Goal: Information Seeking & Learning: Learn about a topic

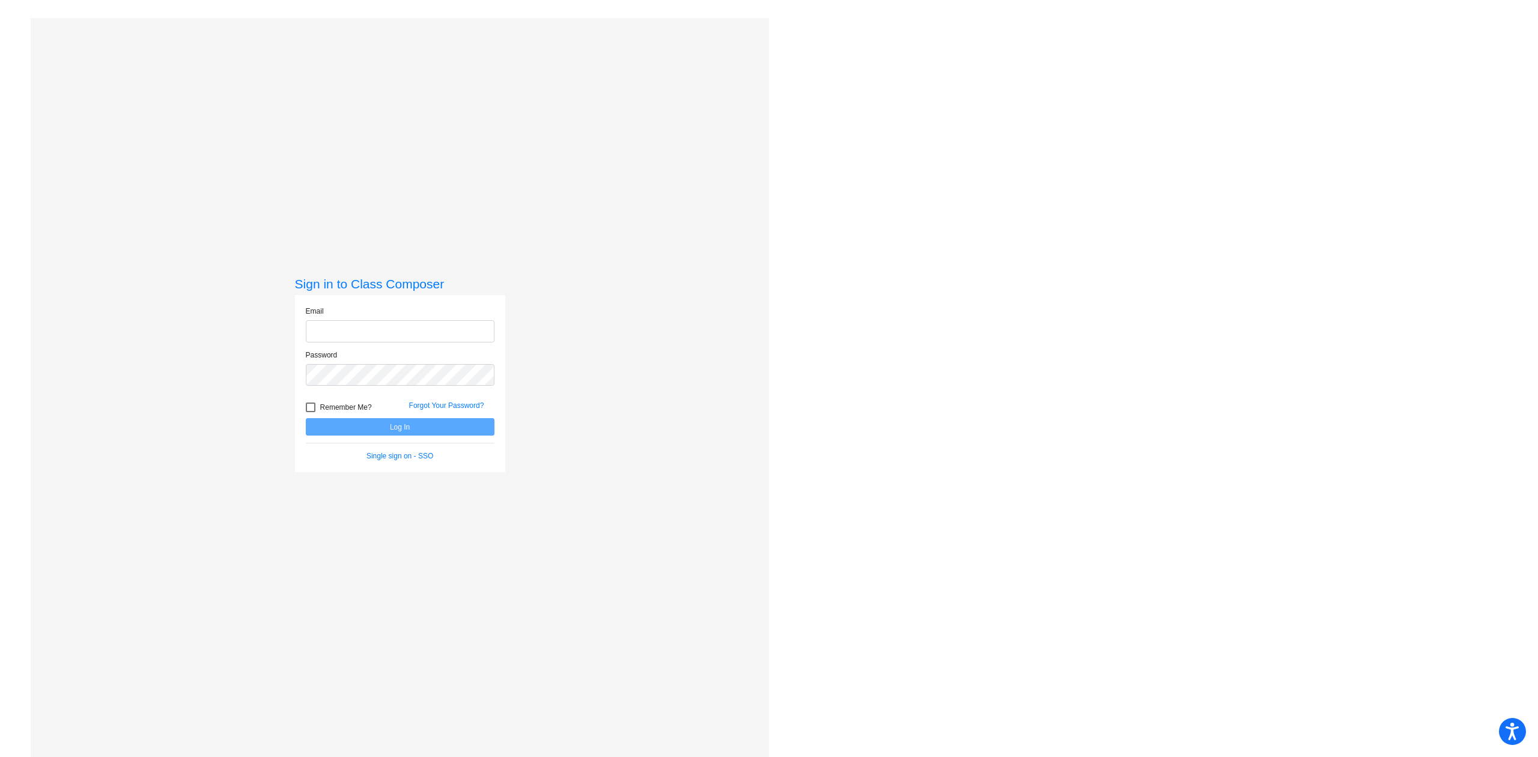
type input "[EMAIL_ADDRESS][DOMAIN_NAME]"
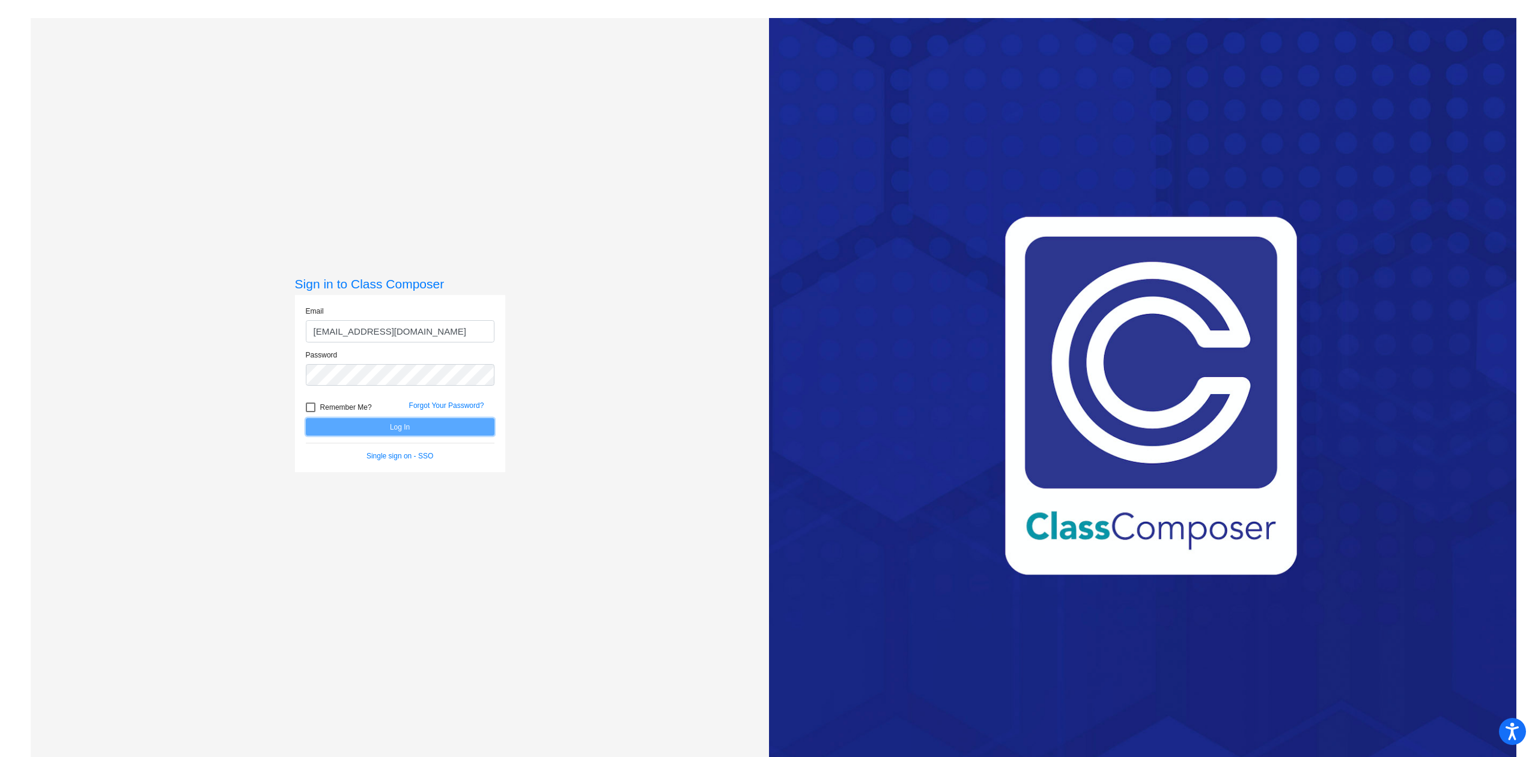
click at [371, 431] on button "Log In" at bounding box center [400, 426] width 189 height 17
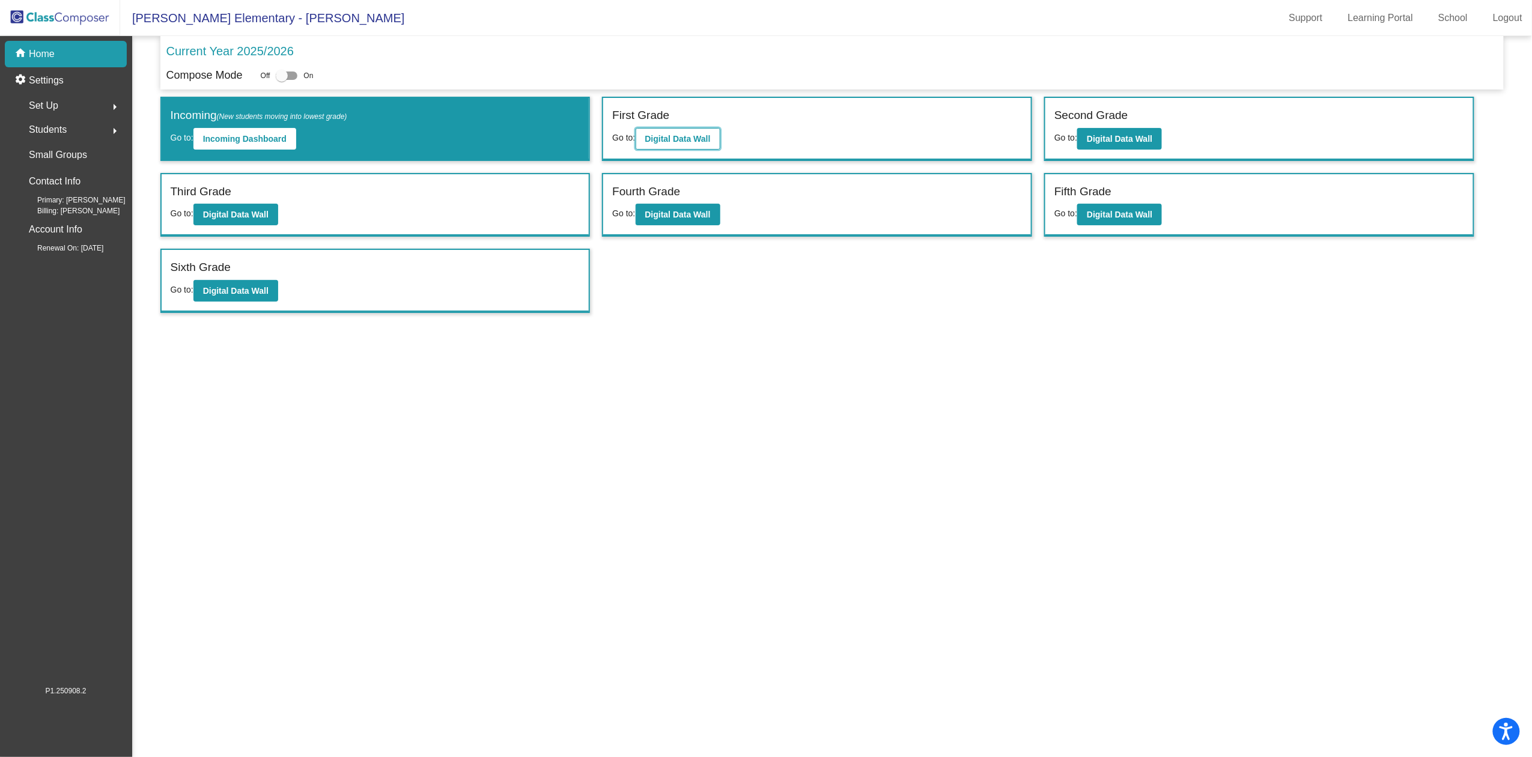
click at [661, 137] on b "Digital Data Wall" at bounding box center [677, 139] width 65 height 10
click at [1118, 135] on b "Digital Data Wall" at bounding box center [1119, 139] width 65 height 10
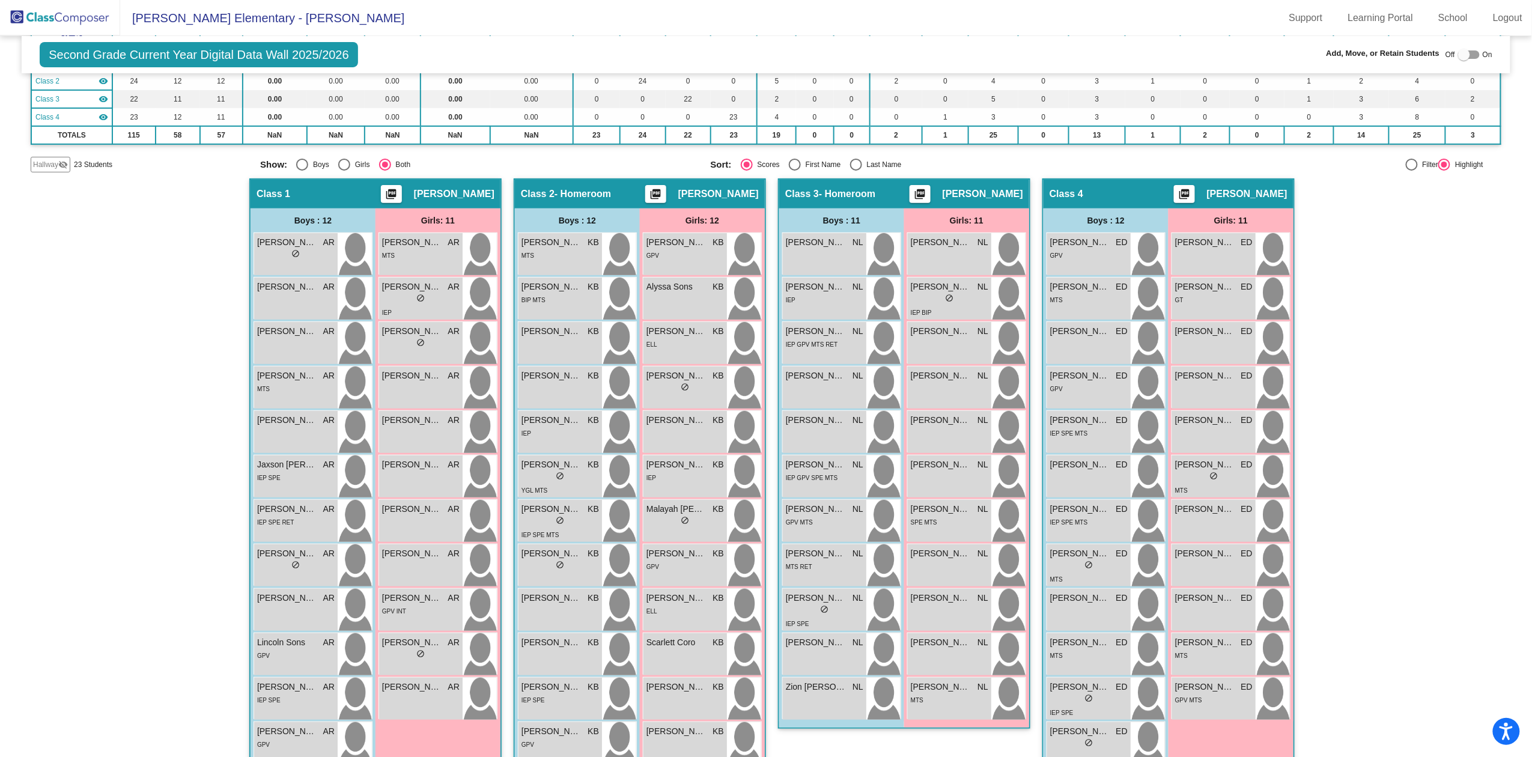
scroll to position [156, 0]
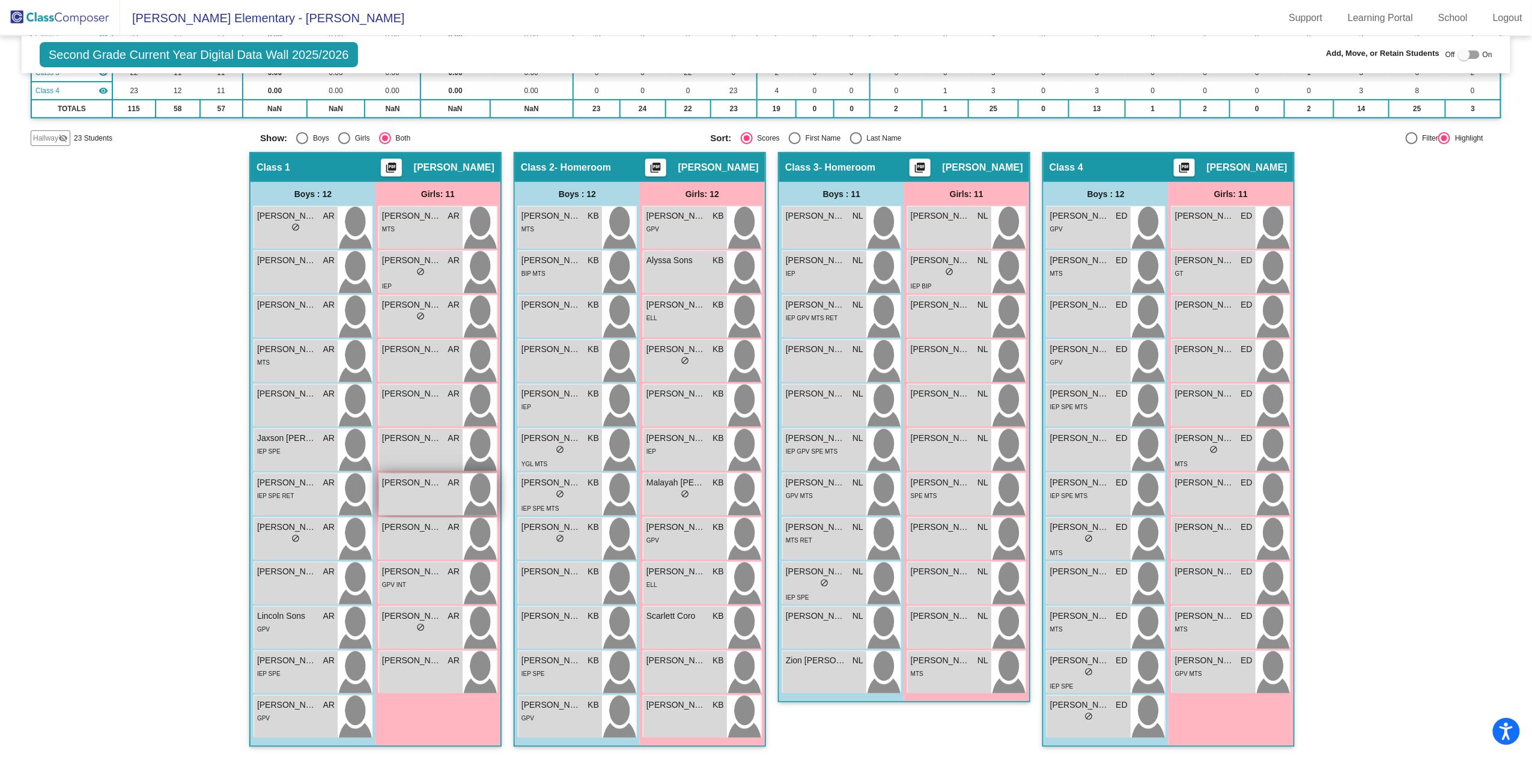
click at [419, 491] on div "[PERSON_NAME] AR lock do_not_disturb_alt" at bounding box center [421, 494] width 84 height 42
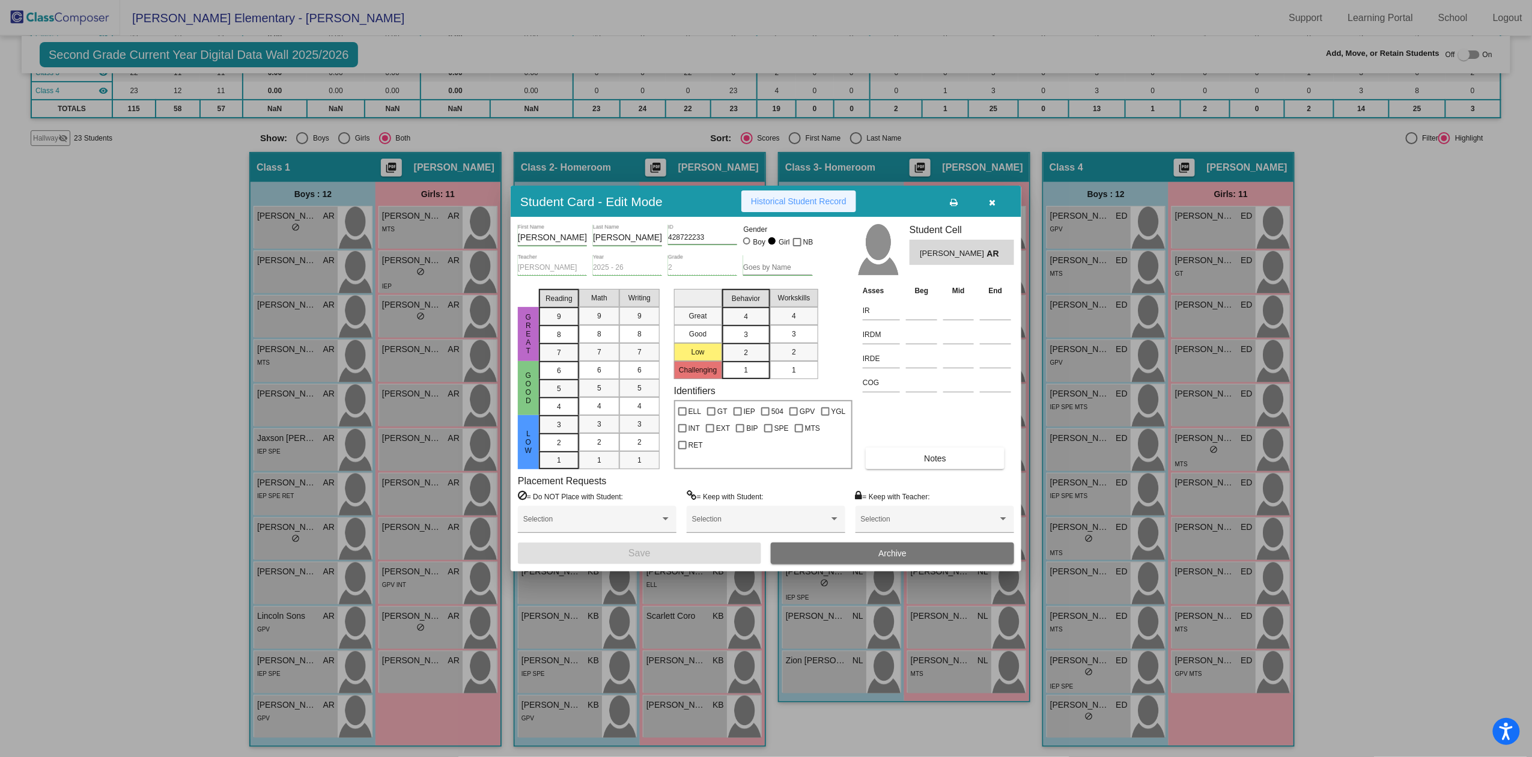
click at [810, 198] on span "Historical Student Record" at bounding box center [799, 201] width 96 height 10
drag, startPoint x: 992, startPoint y: 207, endPoint x: 947, endPoint y: 61, distance: 153.4
click at [992, 207] on button "button" at bounding box center [992, 201] width 38 height 22
